Goal: Information Seeking & Learning: Learn about a topic

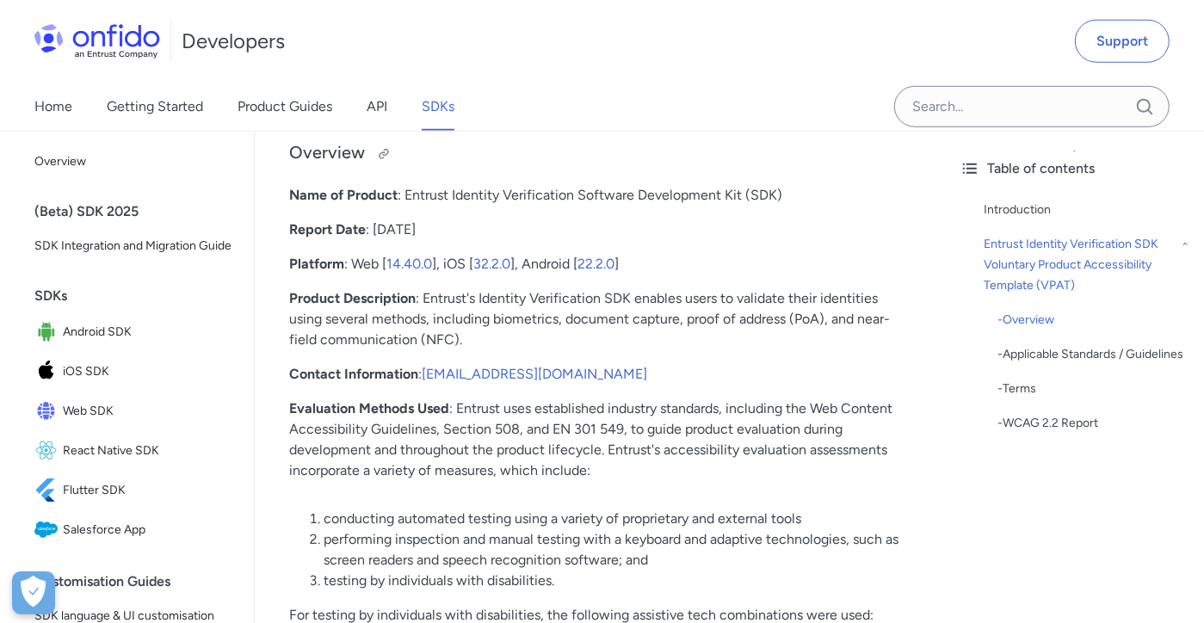
scroll to position [1146, 0]
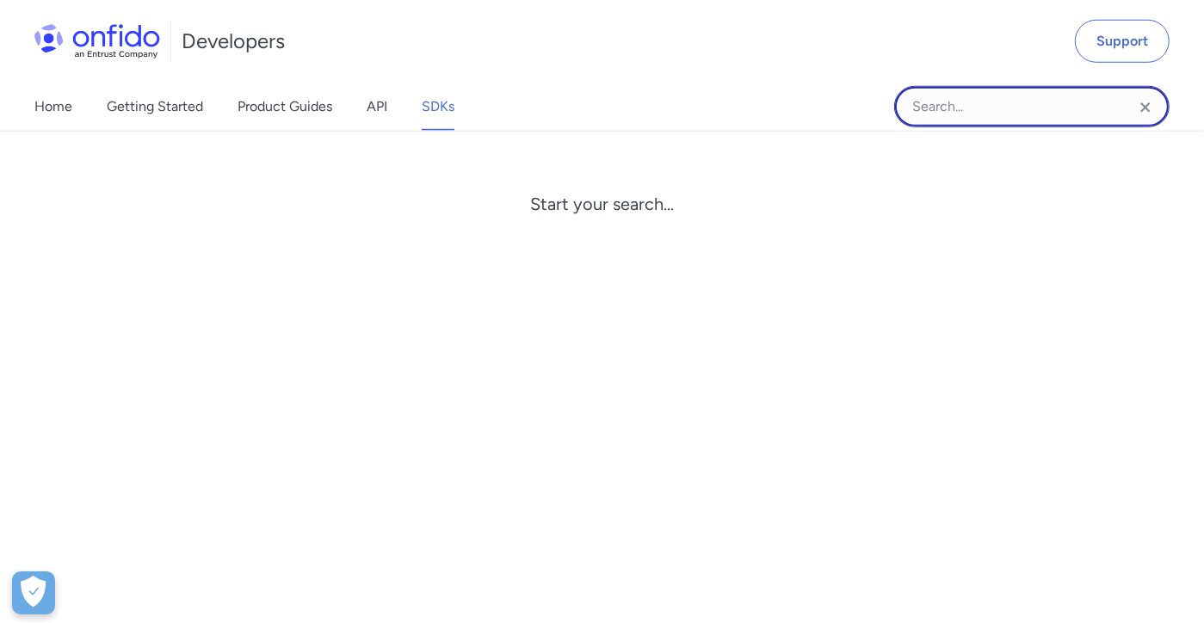
click at [975, 108] on input "Onfido search input field" at bounding box center [1031, 106] width 275 height 41
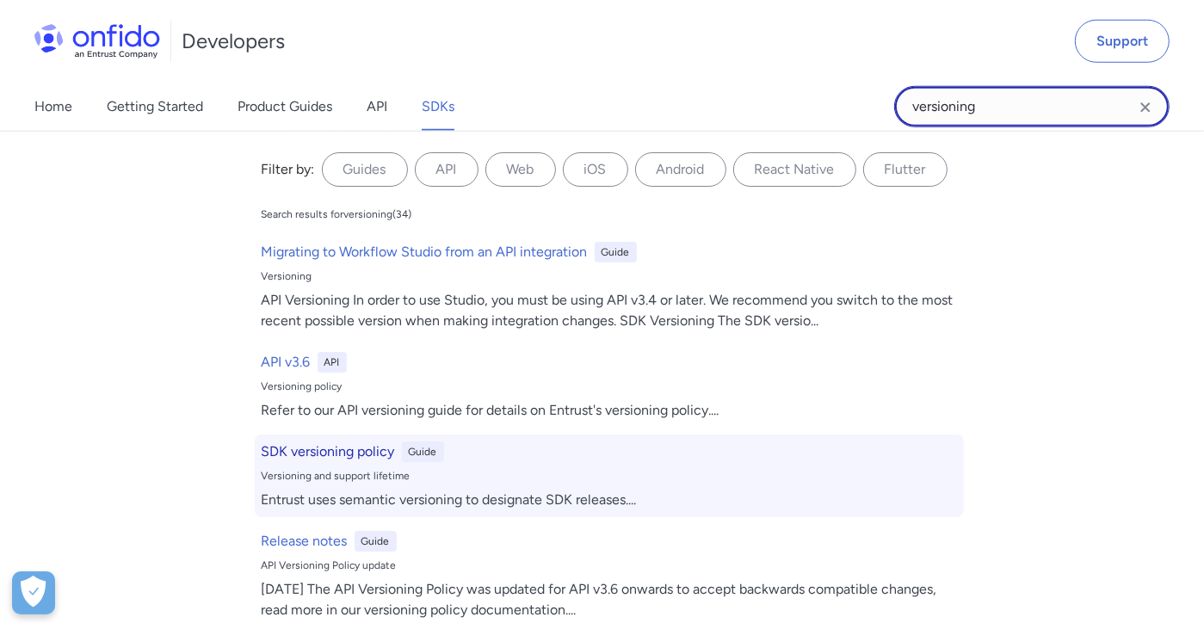
type input "versioning"
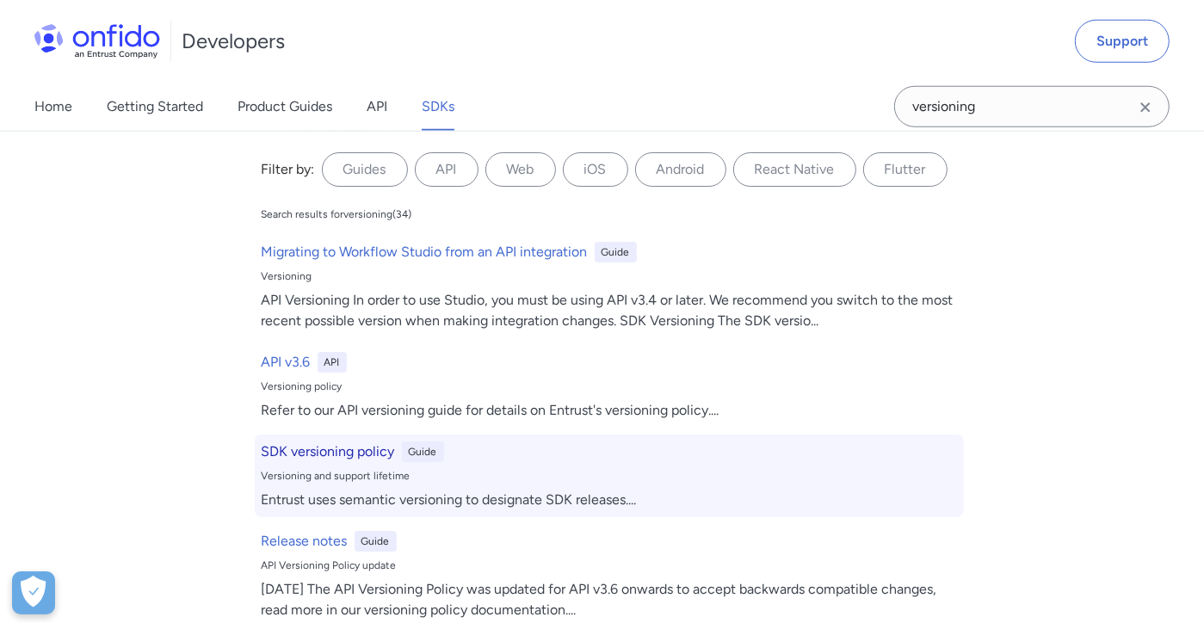
click at [305, 455] on h6 "SDK versioning policy" at bounding box center [328, 451] width 133 height 21
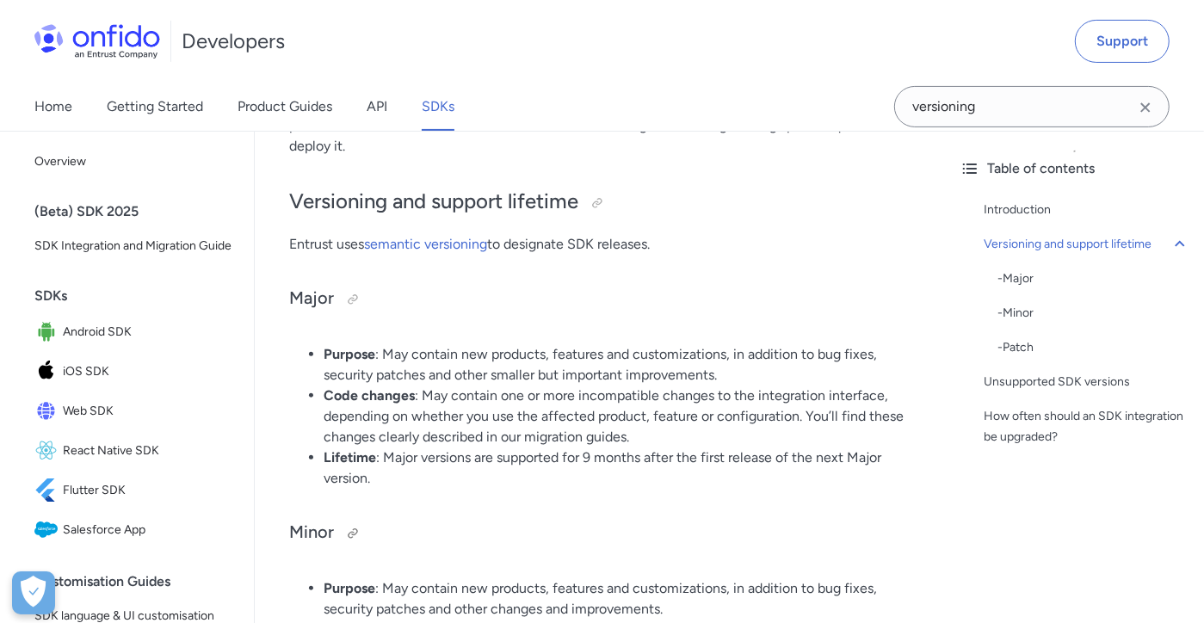
scroll to position [331, 0]
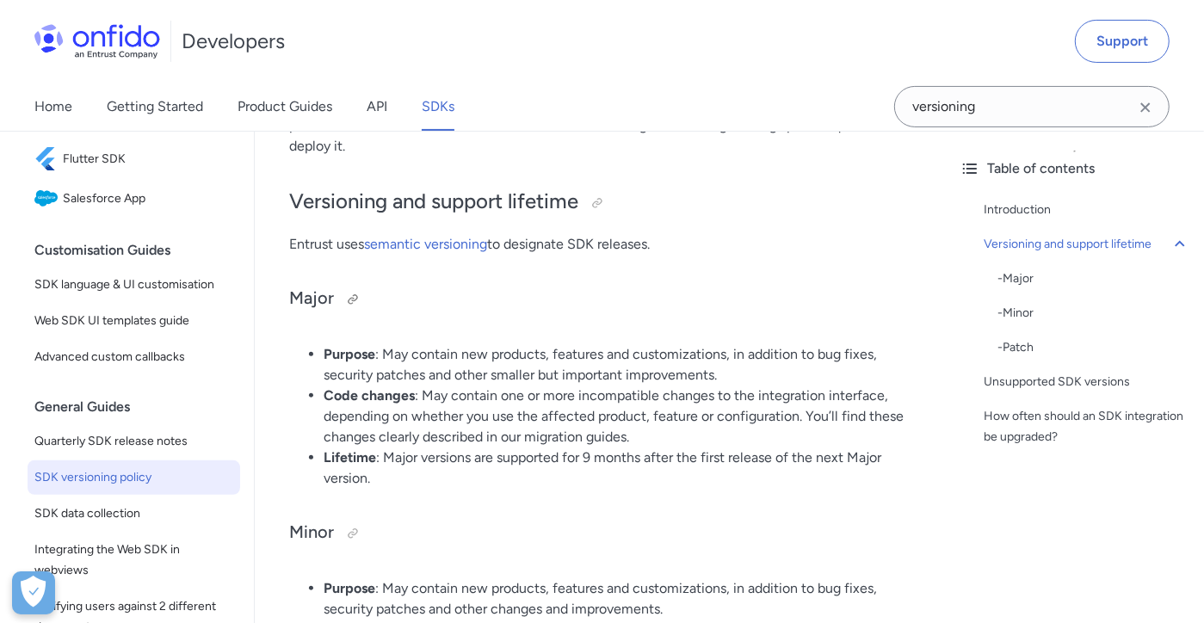
click at [732, 287] on h3 "Major" at bounding box center [600, 300] width 622 height 28
click at [1145, 108] on icon "Clear search field button" at bounding box center [1144, 106] width 9 height 9
click at [496, 88] on div "Home Getting Started Product Guides API SDKs" at bounding box center [261, 107] width 523 height 48
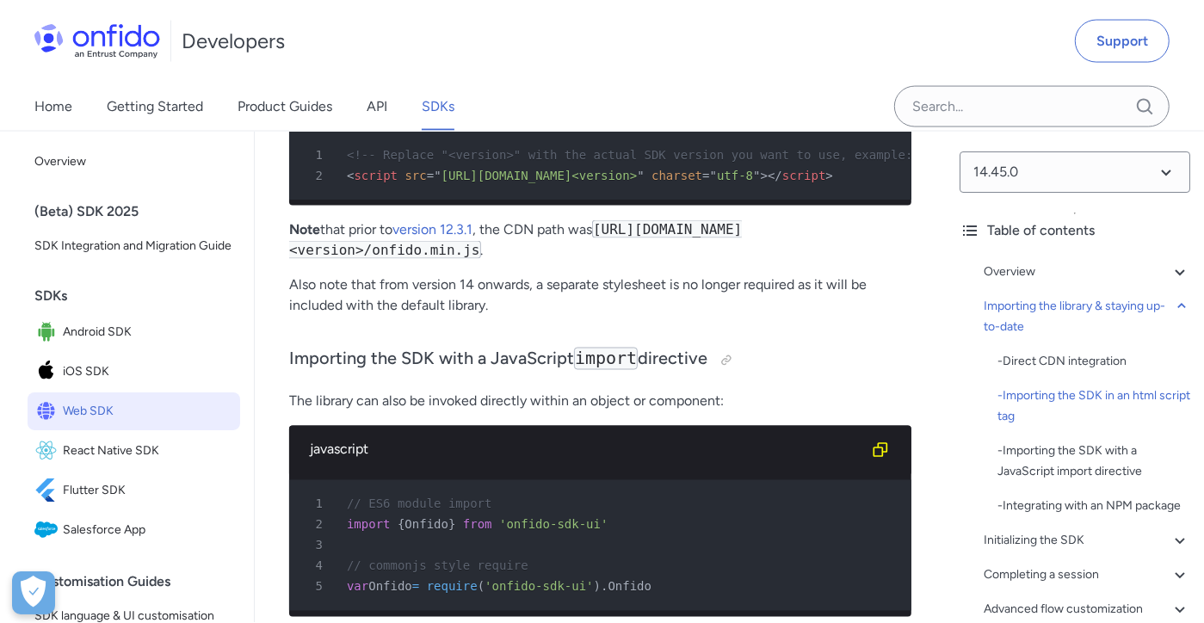
scroll to position [2547, 0]
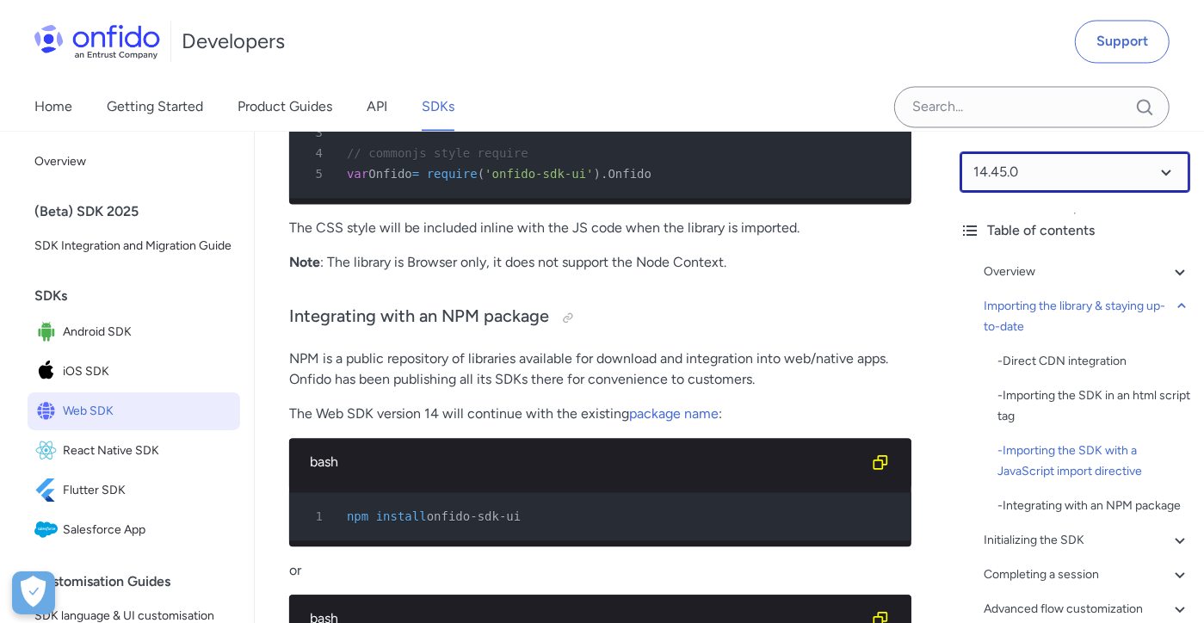
click at [1040, 184] on select at bounding box center [1075, 171] width 231 height 41
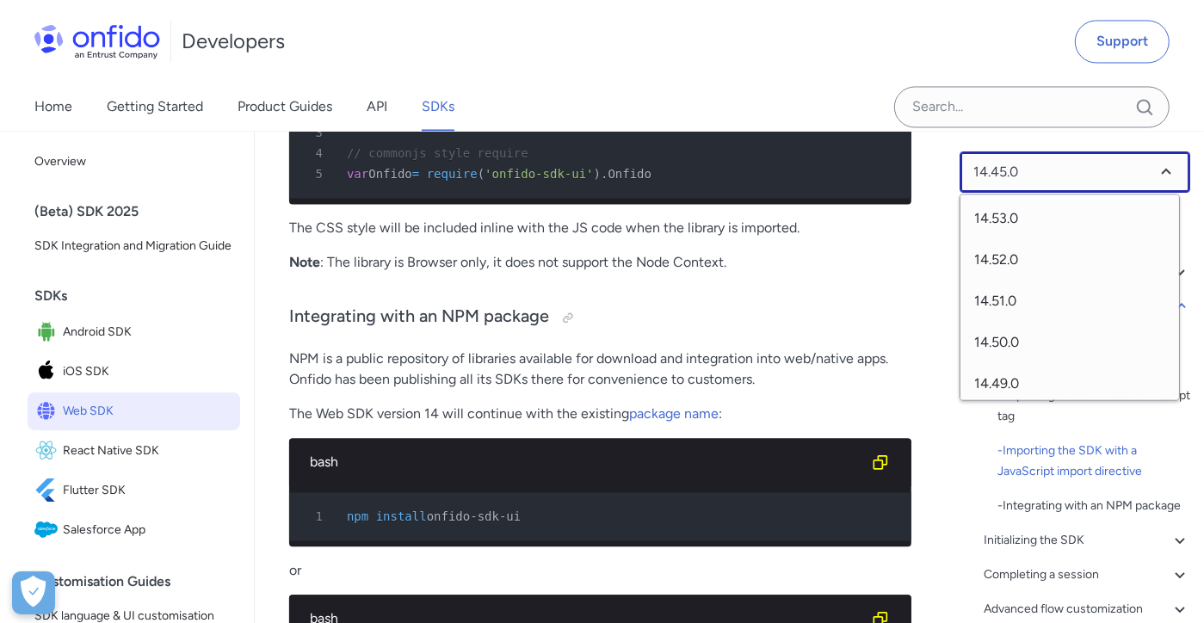
click at [1047, 179] on select at bounding box center [1075, 171] width 231 height 41
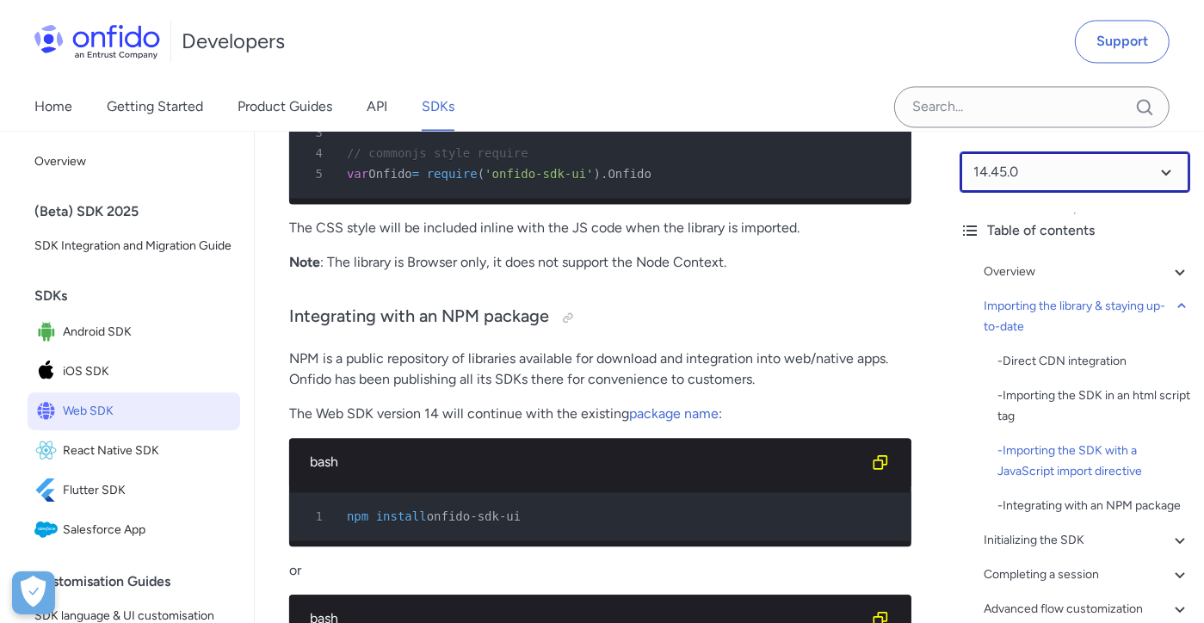
click at [960, 151] on select at bounding box center [1075, 171] width 231 height 41
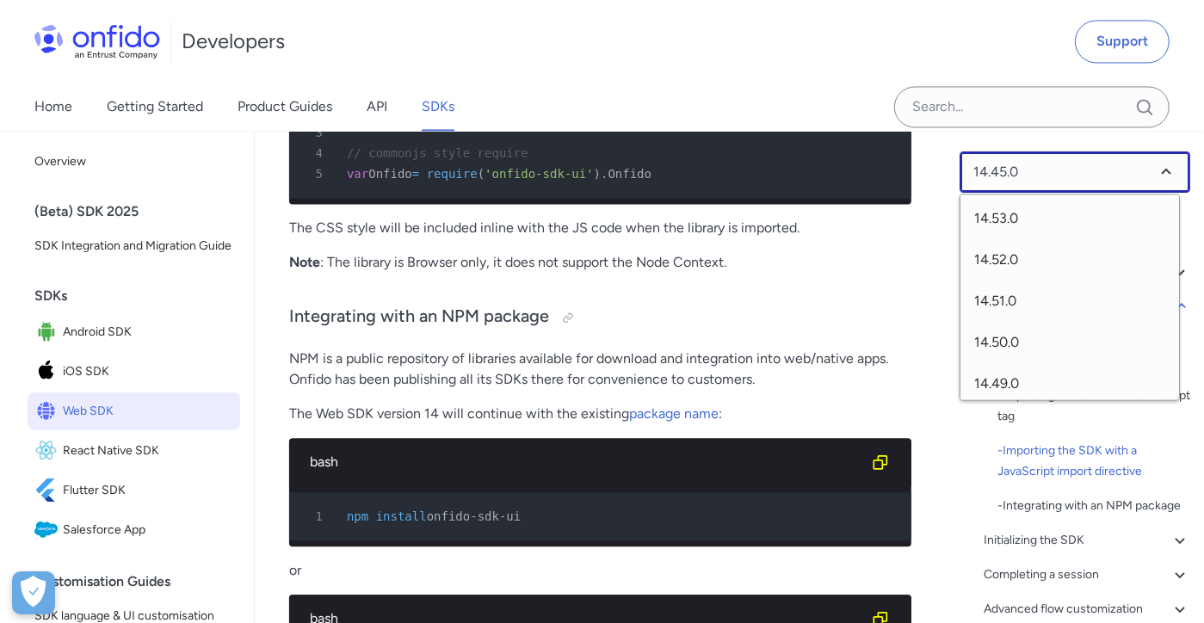
click at [1047, 176] on select at bounding box center [1075, 171] width 231 height 41
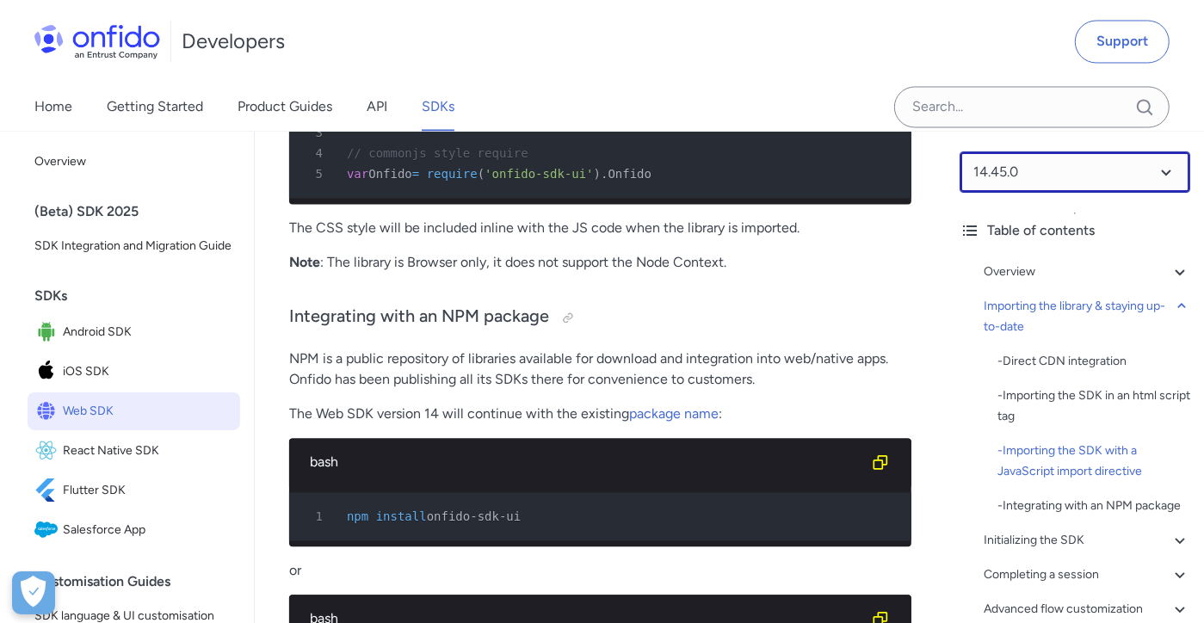
click at [1162, 170] on select at bounding box center [1075, 171] width 231 height 41
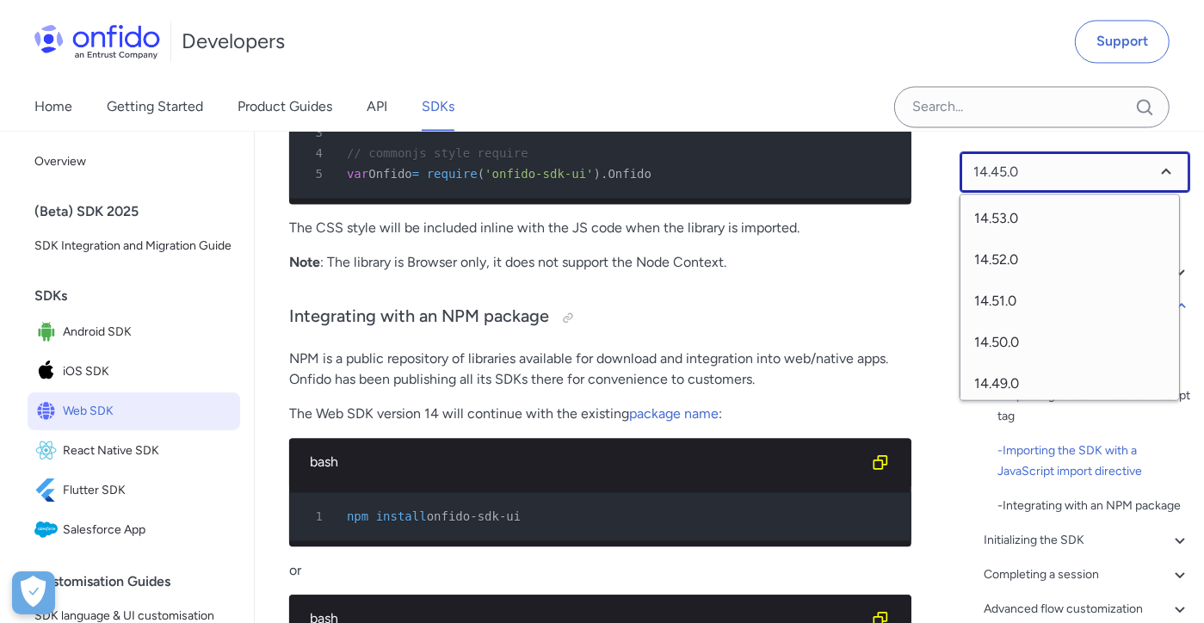
click at [1029, 170] on select at bounding box center [1075, 171] width 231 height 41
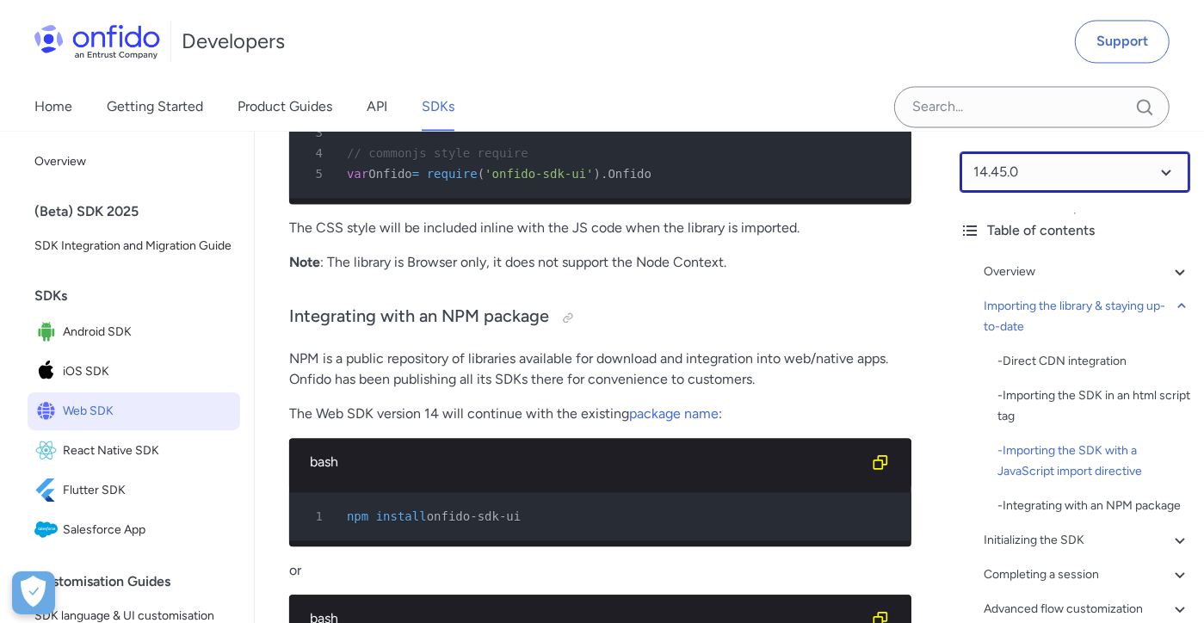
click at [1027, 170] on select at bounding box center [1075, 171] width 231 height 41
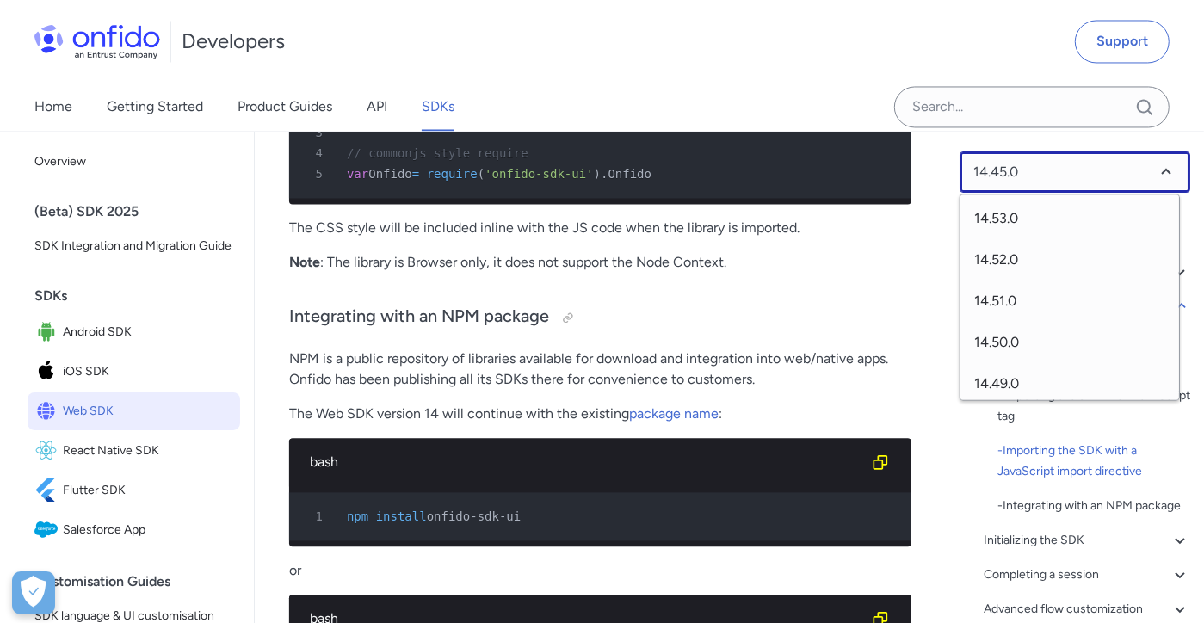
click at [1027, 170] on select at bounding box center [1075, 171] width 231 height 41
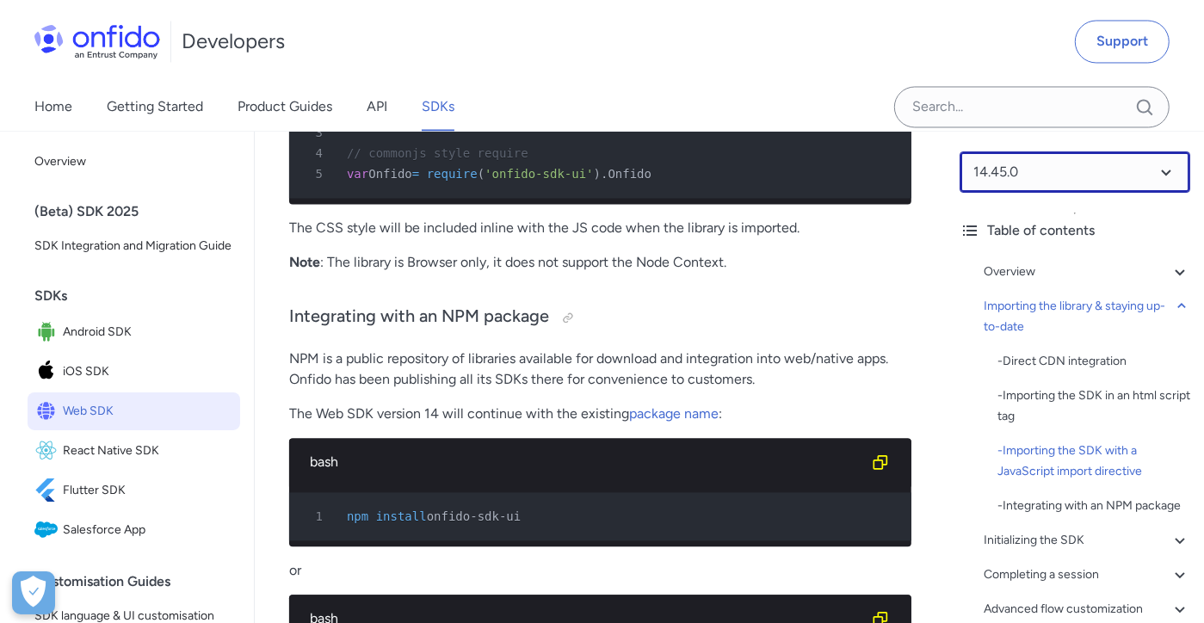
click at [960, 151] on select at bounding box center [1075, 171] width 231 height 41
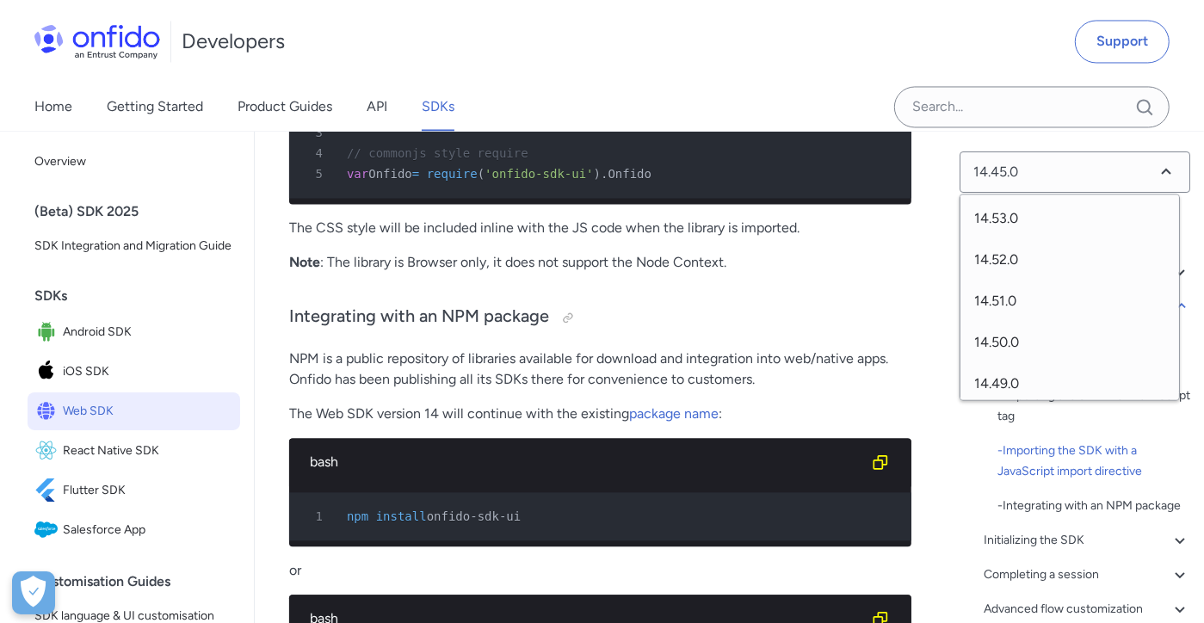
click at [534, 63] on div "Developers Support" at bounding box center [602, 41] width 1204 height 83
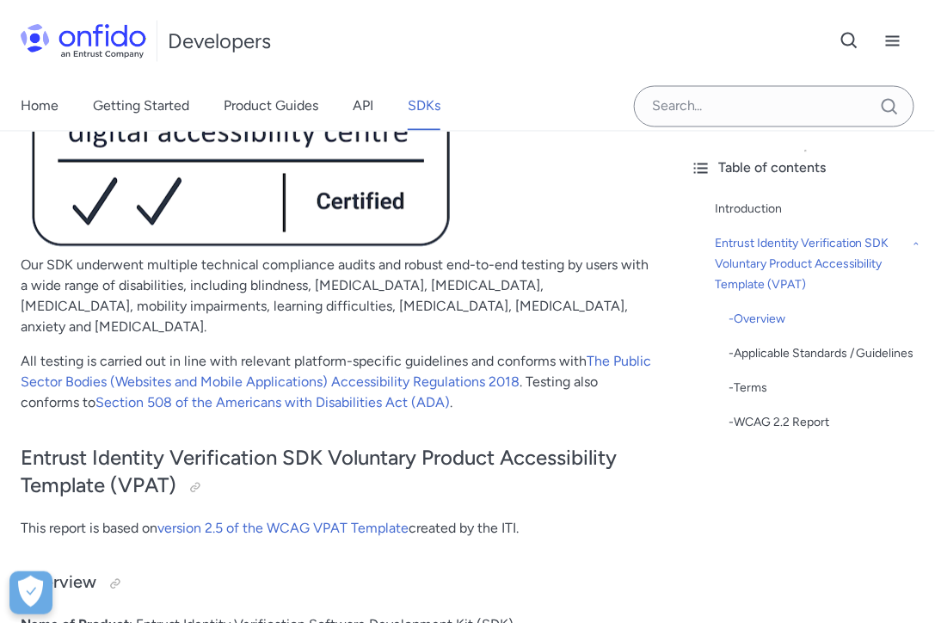
scroll to position [688, 0]
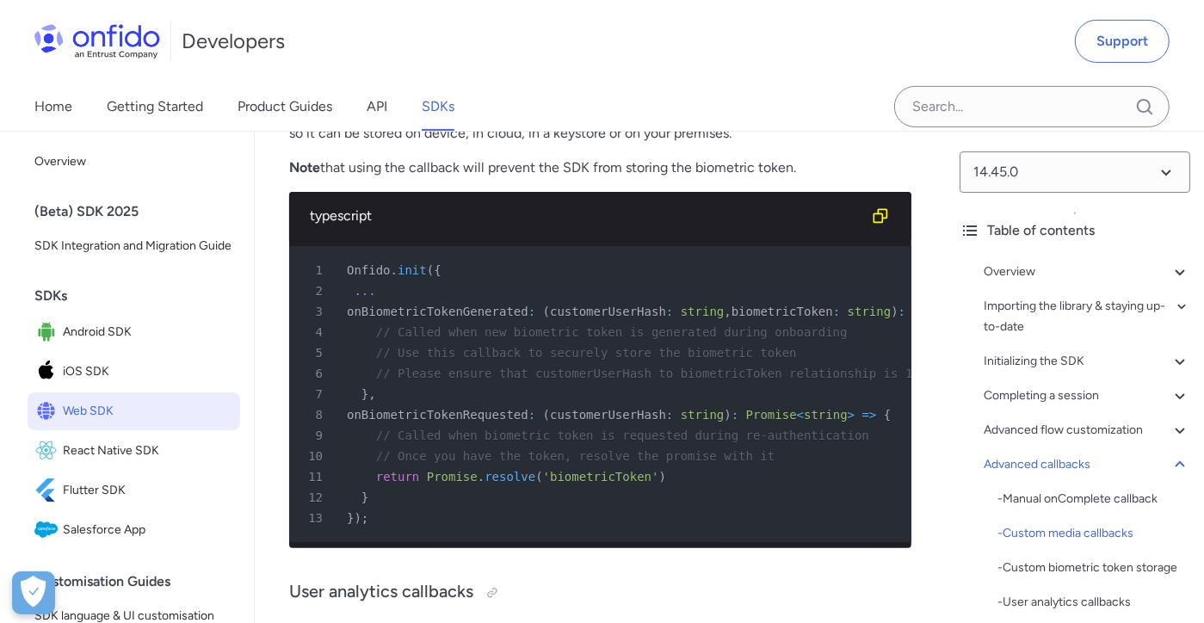
scroll to position [39310, 0]
